Goal: Obtain resource: Obtain resource

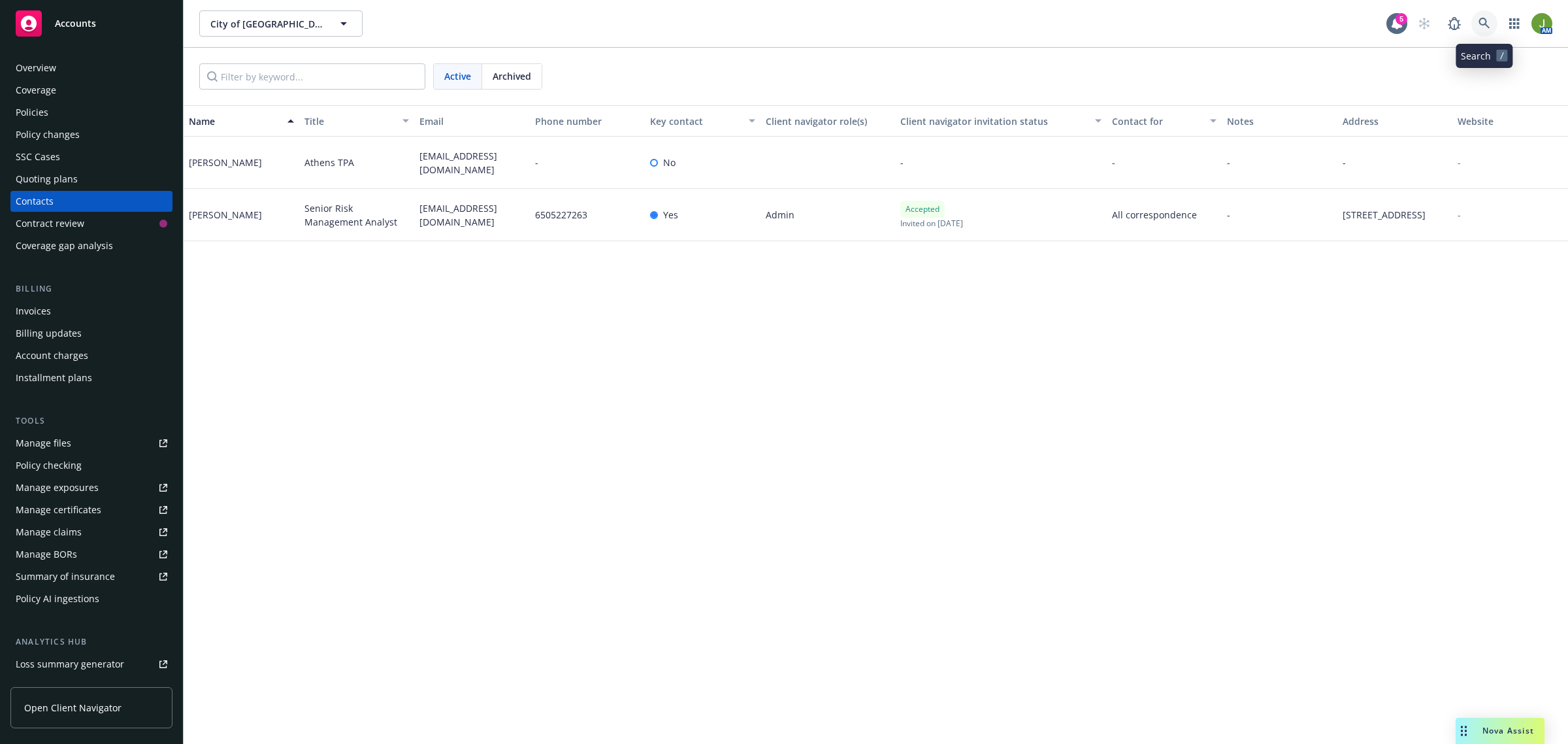
click at [1479, 21] on icon at bounding box center [1484, 23] width 11 height 11
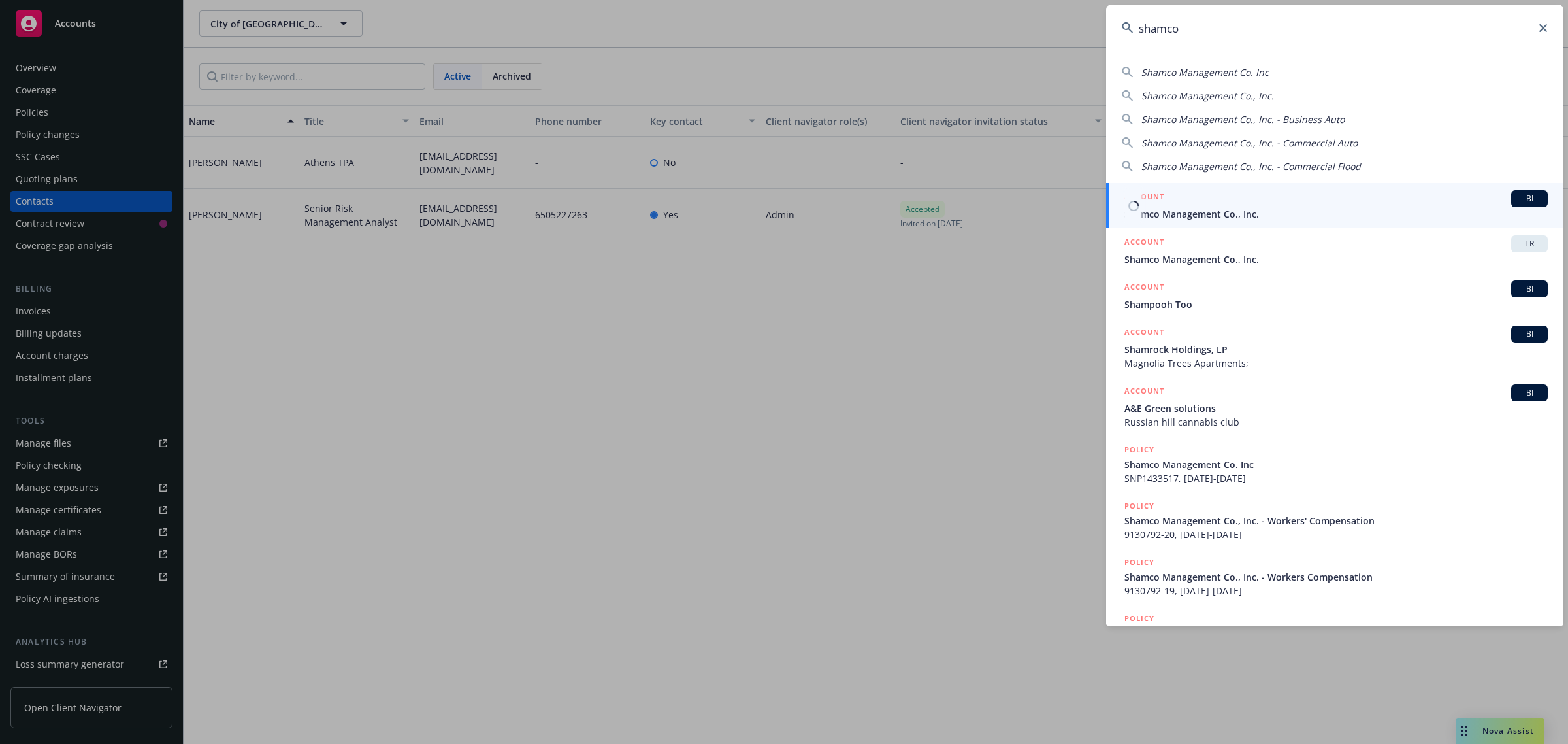
type input "shamco"
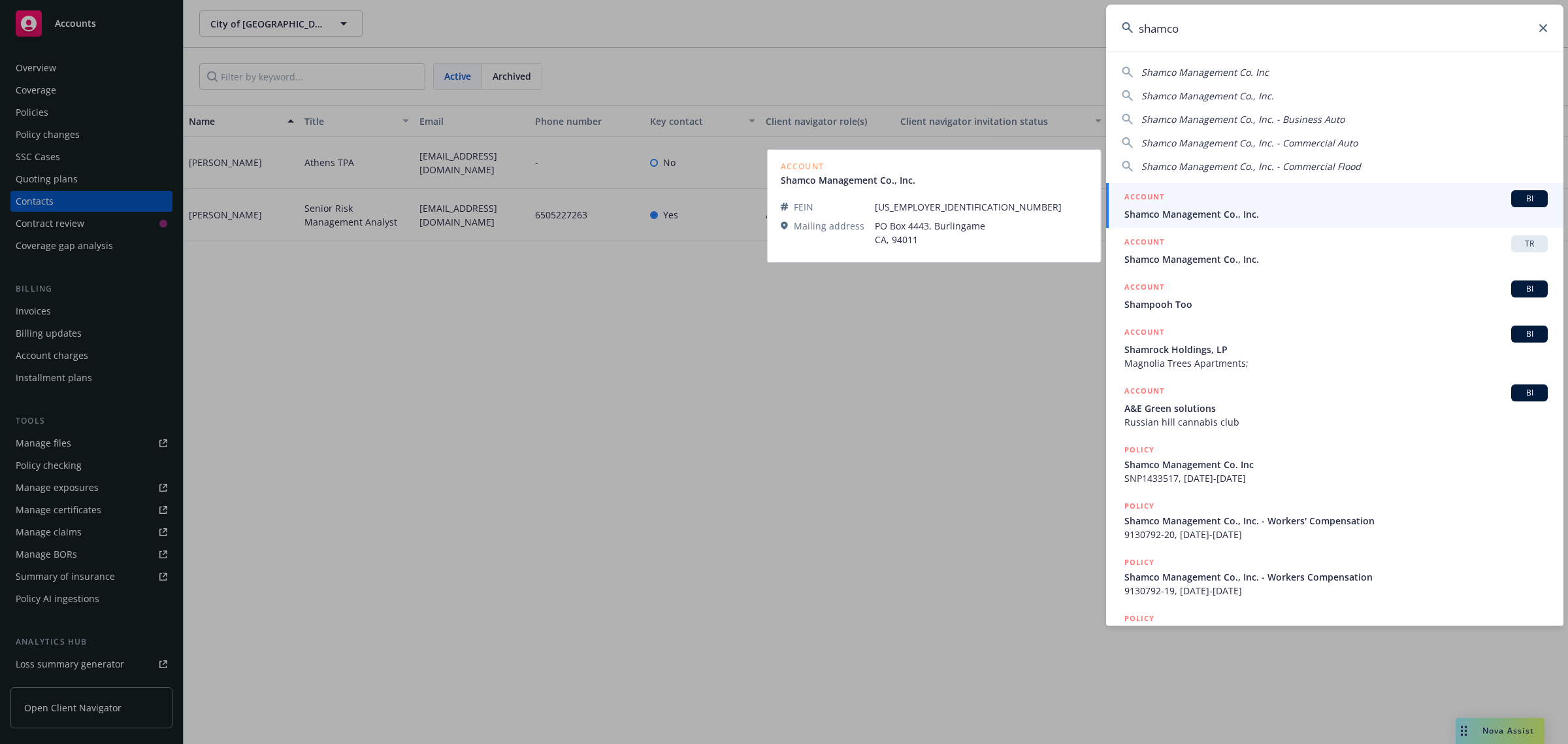
click at [1217, 211] on span "Shamco Management Co., Inc." at bounding box center [1336, 214] width 423 height 14
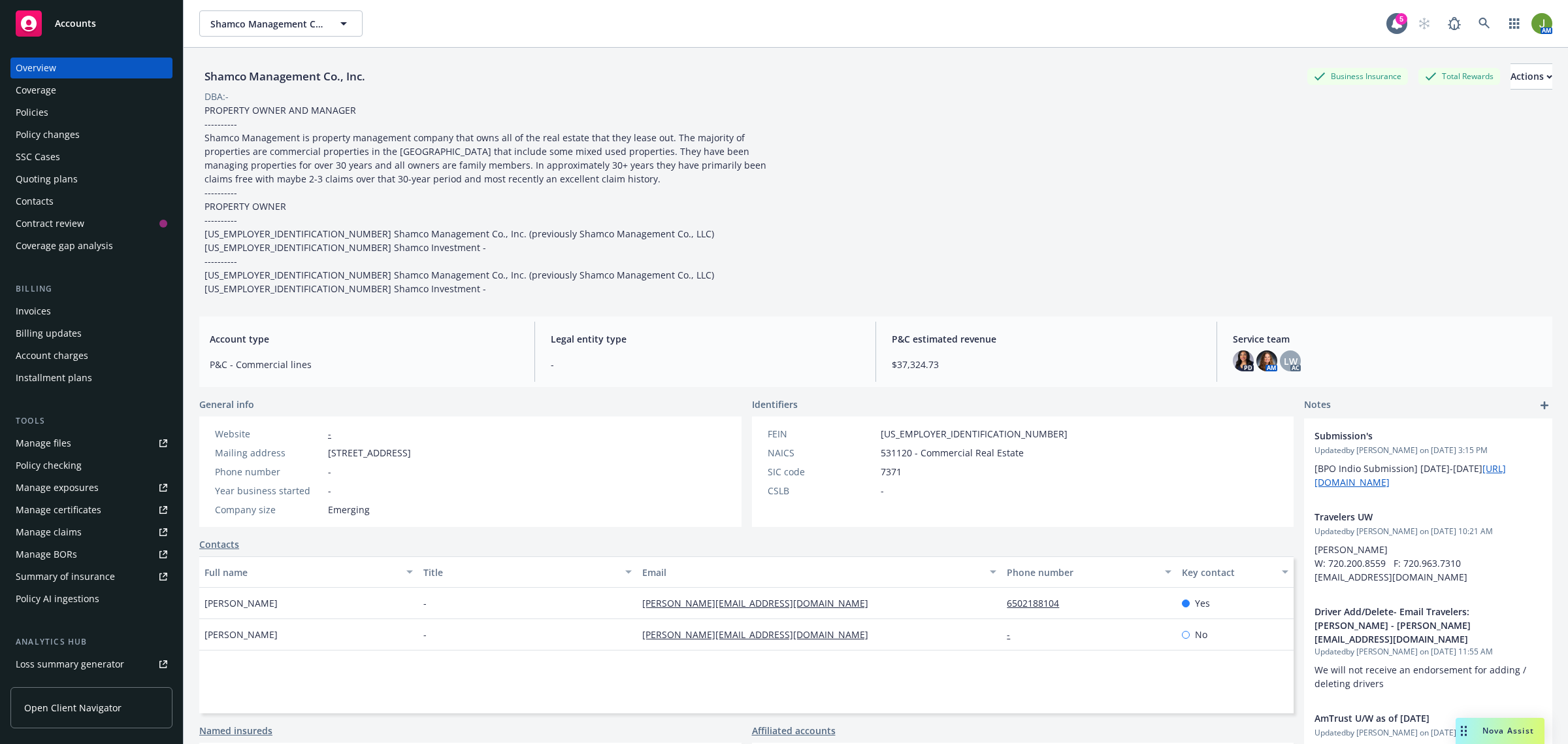
drag, startPoint x: 84, startPoint y: 110, endPoint x: 95, endPoint y: 110, distance: 11.0
click at [84, 110] on div "Policies" at bounding box center [91, 112] width 152 height 21
click at [76, 442] on link "Manage files" at bounding box center [91, 443] width 162 height 21
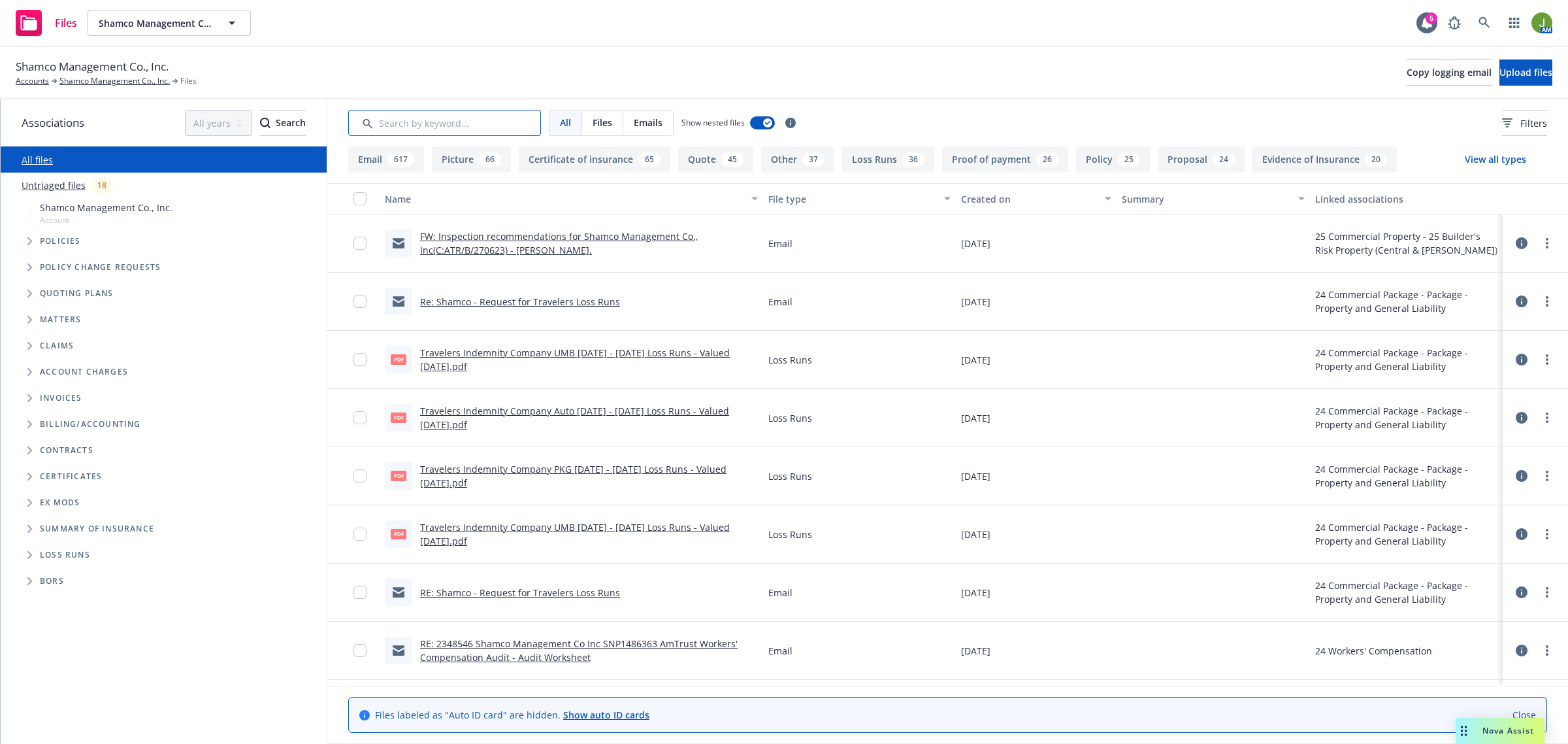
click at [499, 118] on input "Search by keyword..." at bounding box center [444, 123] width 193 height 26
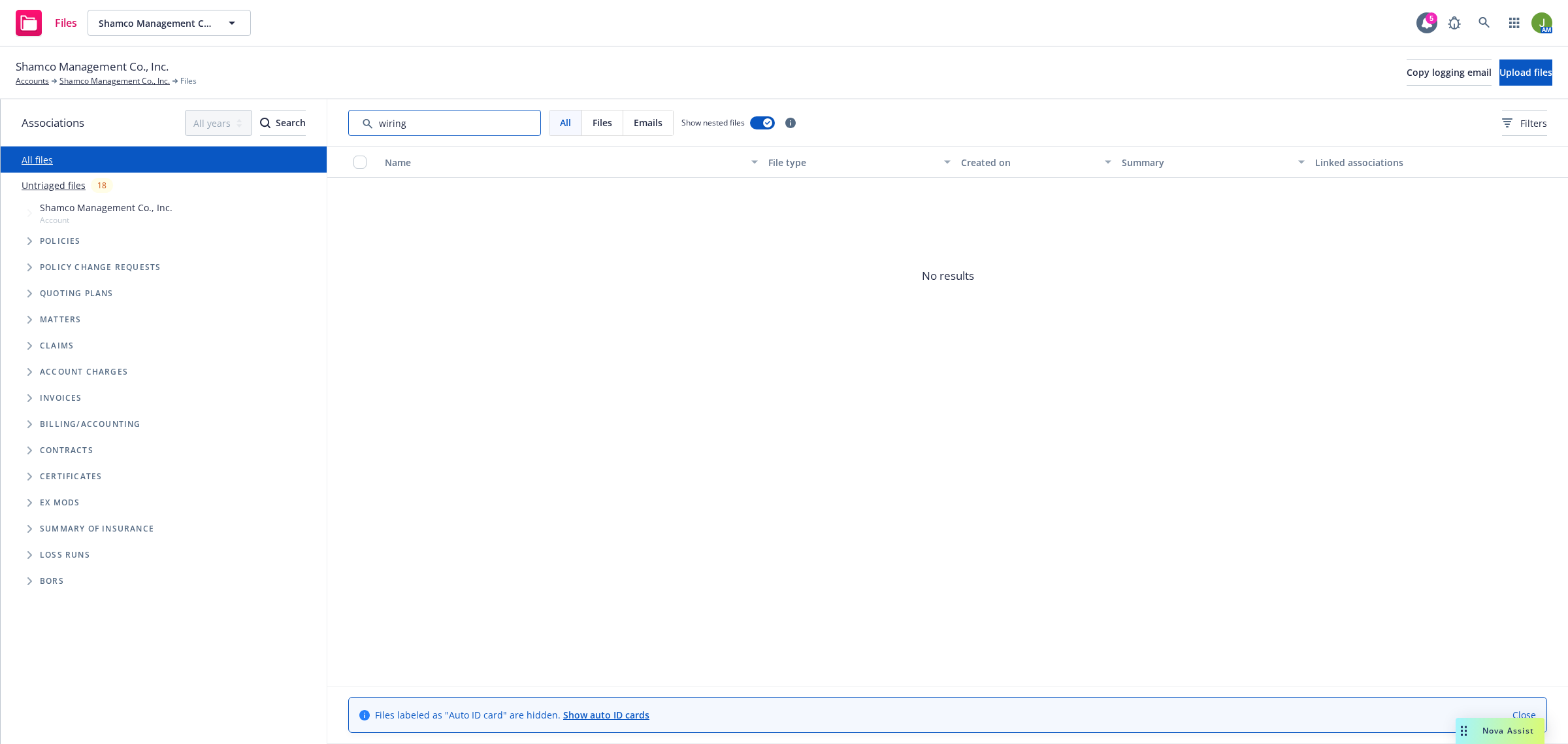
drag, startPoint x: 422, startPoint y: 123, endPoint x: 328, endPoint y: 118, distance: 94.1
click at [328, 118] on div "All Files Emails Show nested files Filters" at bounding box center [947, 123] width 1240 height 47
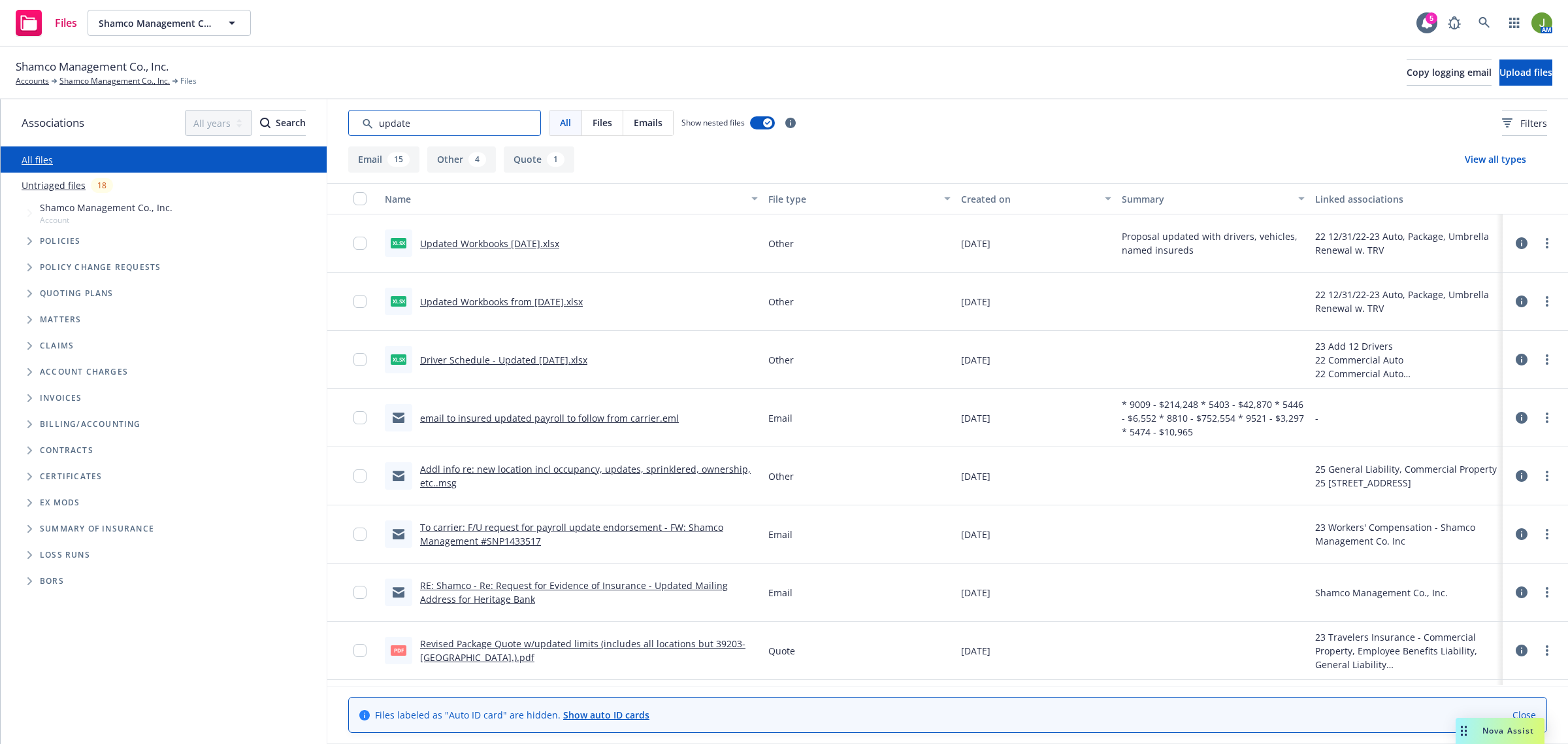
type input "update"
